Goal: Find specific page/section: Find specific page/section

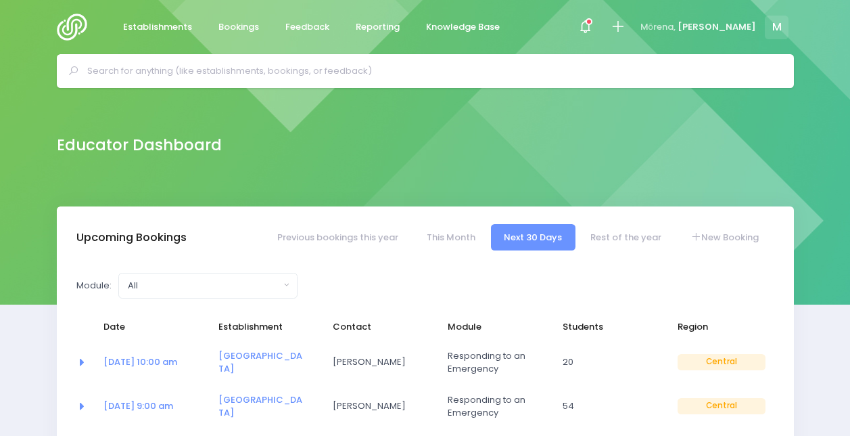
select select "5"
click at [315, 74] on input "text" at bounding box center [431, 71] width 688 height 20
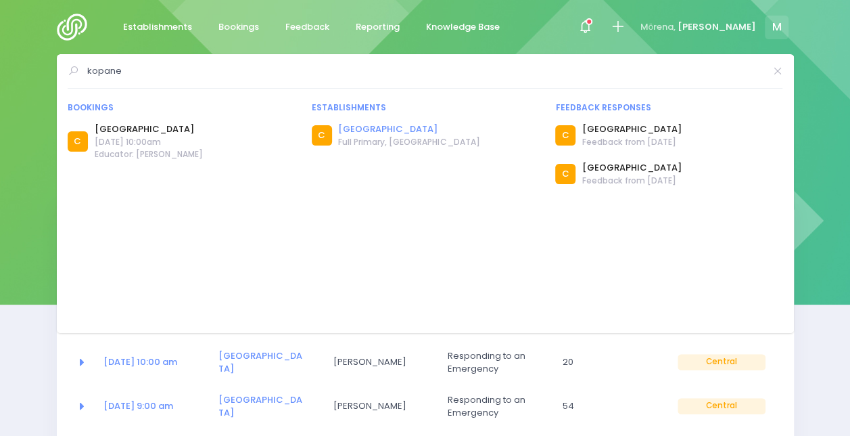
type input "kopane"
click at [365, 127] on link "[GEOGRAPHIC_DATA]" at bounding box center [408, 129] width 141 height 14
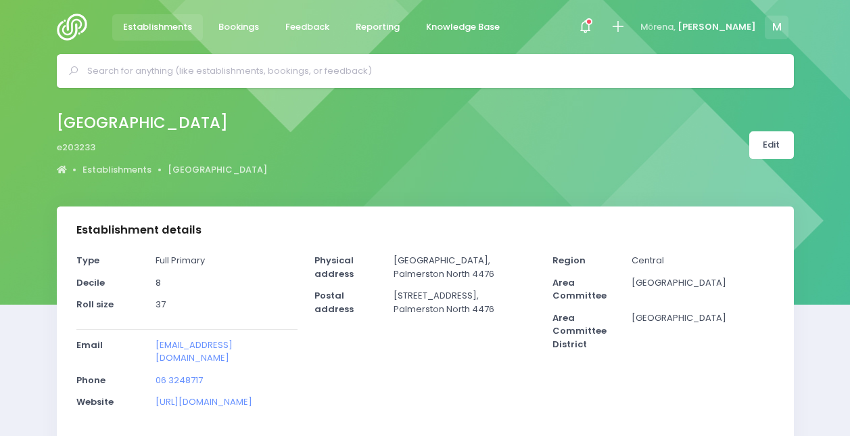
select select "5"
click at [239, 395] on link "[URL][DOMAIN_NAME]" at bounding box center [204, 401] width 97 height 13
click at [192, 64] on input "text" at bounding box center [431, 71] width 688 height 20
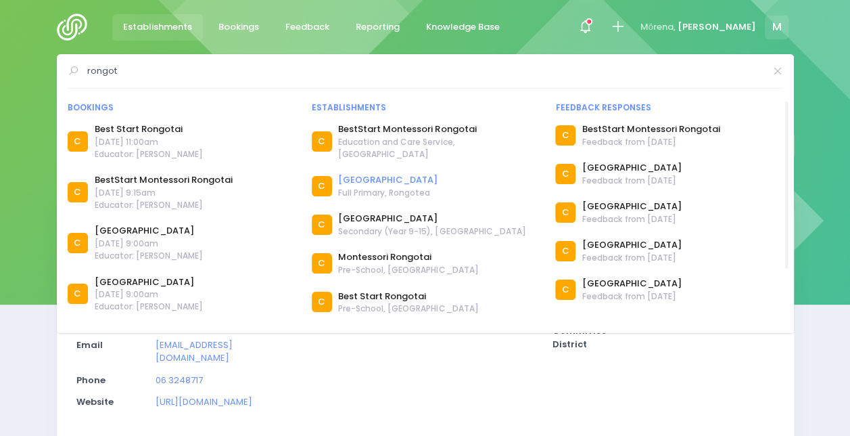
click at [350, 173] on link "[GEOGRAPHIC_DATA]" at bounding box center [387, 180] width 99 height 14
drag, startPoint x: 137, startPoint y: 70, endPoint x: 14, endPoint y: 74, distance: 122.5
click at [14, 74] on div "rongot Bookings C C" at bounding box center [425, 71] width 850 height 34
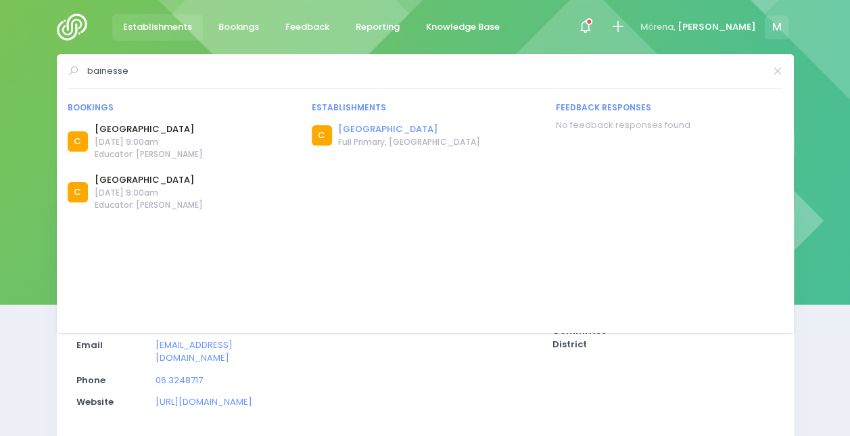
type input "bainesse"
click at [356, 133] on link "[GEOGRAPHIC_DATA]" at bounding box center [408, 129] width 141 height 14
click at [833, 124] on div "Kopane School e203233 Establishments Kopane School Edit" at bounding box center [425, 147] width 850 height 118
click at [772, 71] on icon at bounding box center [777, 71] width 11 height 0
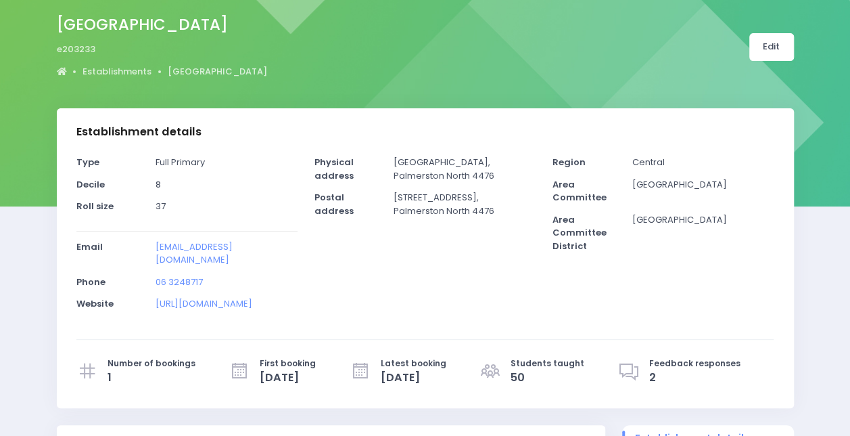
scroll to position [99, 0]
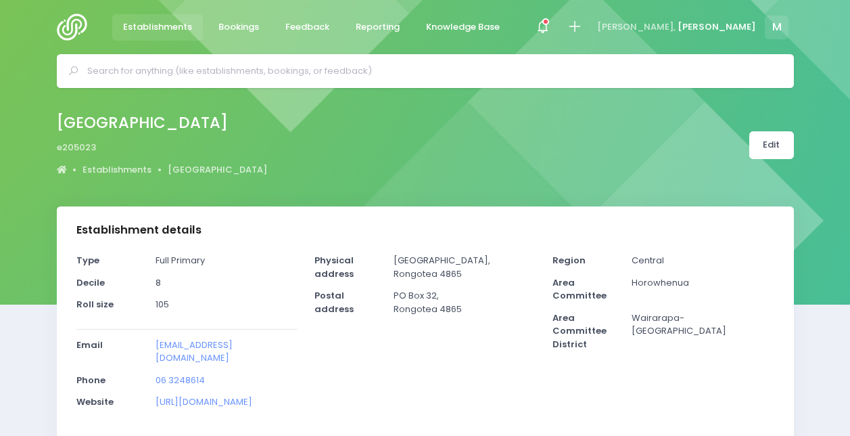
select select "5"
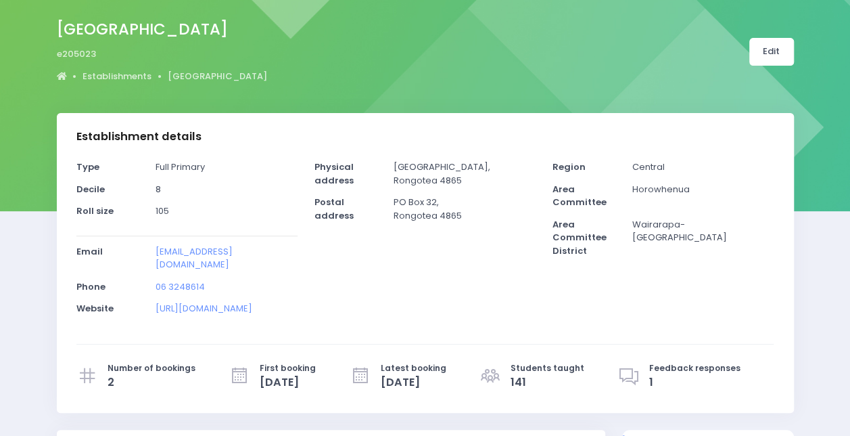
scroll to position [94, 0]
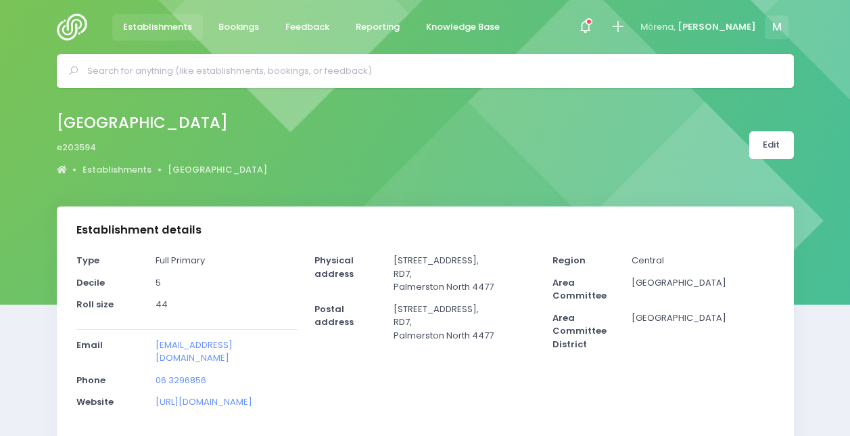
select select "5"
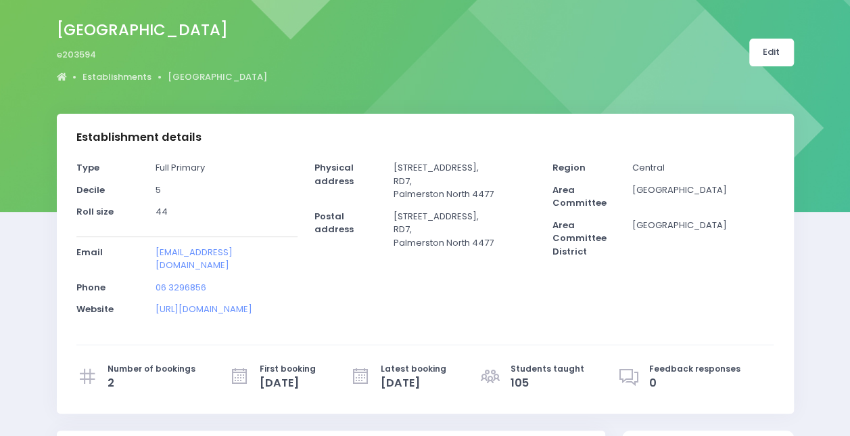
scroll to position [97, 0]
